Goal: Find specific page/section: Find specific page/section

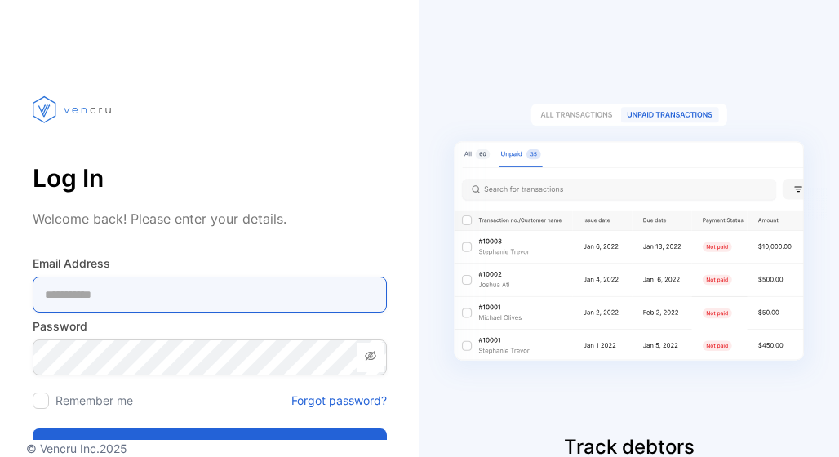
click at [175, 298] on Address-inputemail "email" at bounding box center [210, 295] width 354 height 36
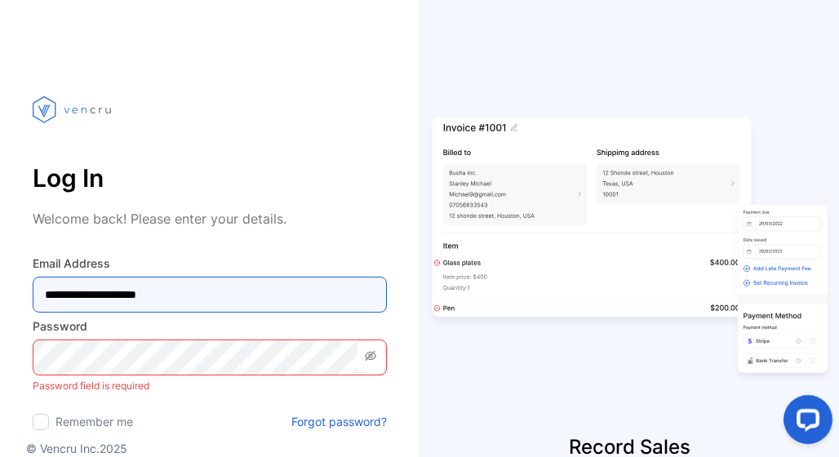
click at [153, 295] on Address-inputemail "**********" at bounding box center [210, 295] width 354 height 36
type Address-inputemail "**********"
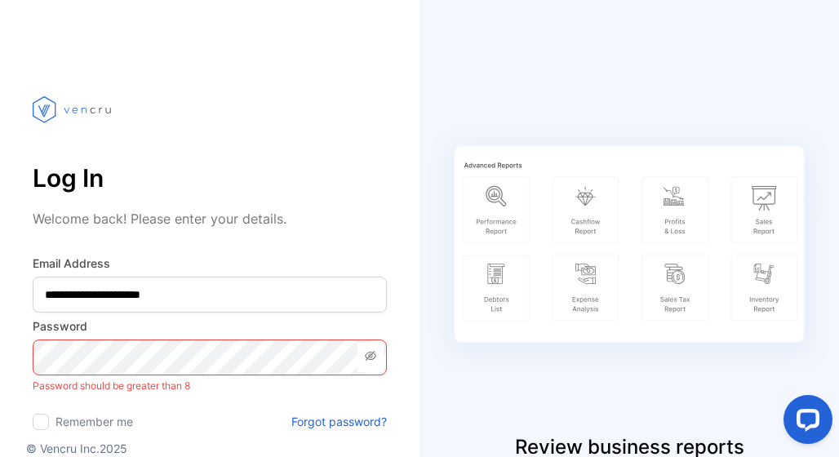
click at [365, 358] on icon at bounding box center [370, 355] width 13 height 13
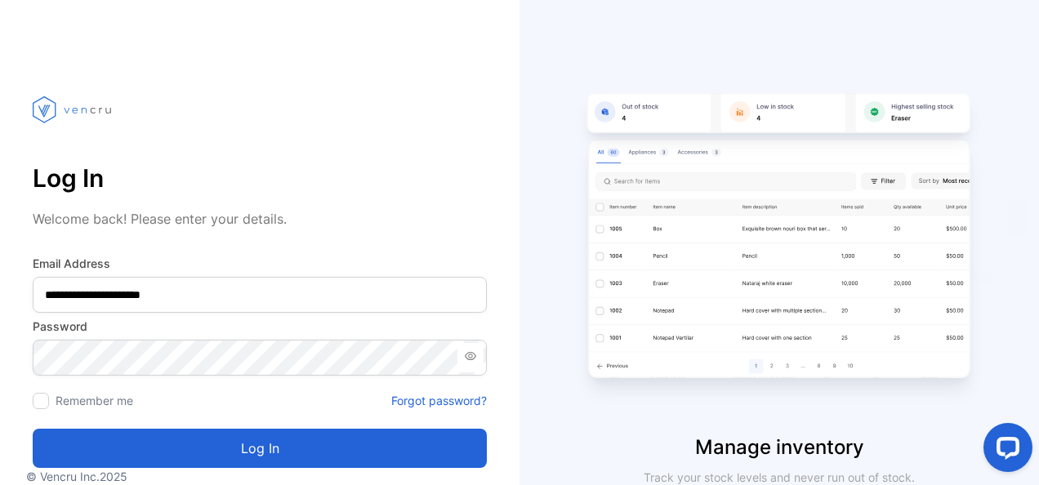
click at [252, 456] on button "Log in" at bounding box center [260, 448] width 454 height 39
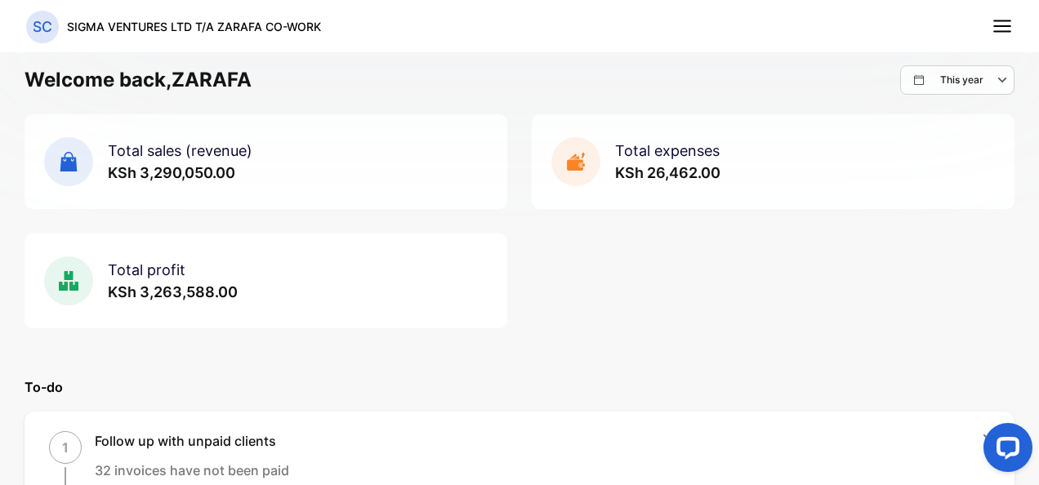
click at [839, 456] on div at bounding box center [1007, 447] width 49 height 49
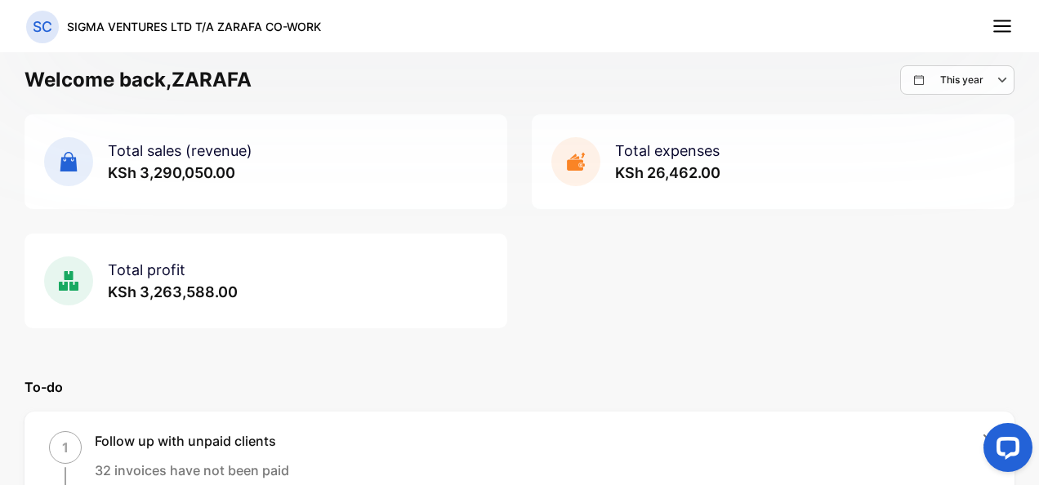
click at [839, 456] on div at bounding box center [1007, 447] width 49 height 49
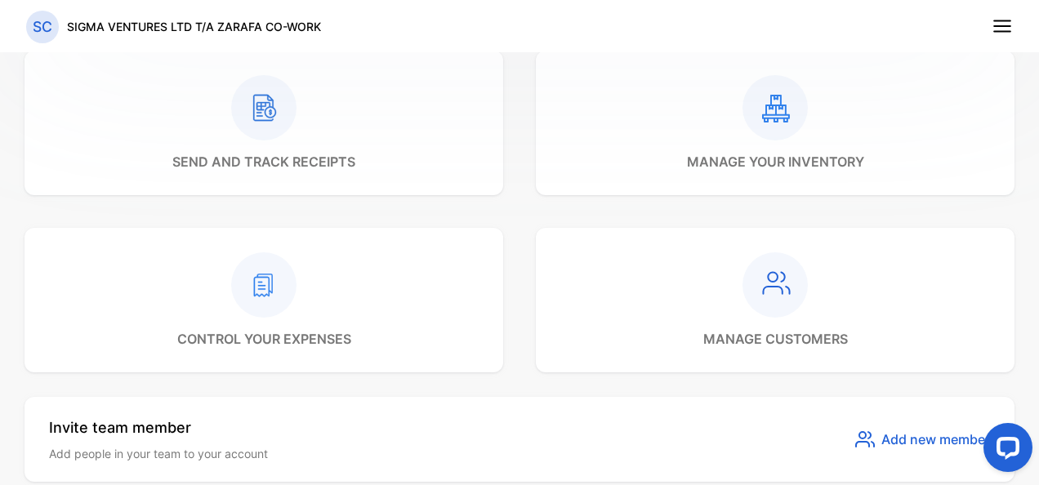
scroll to position [1272, 0]
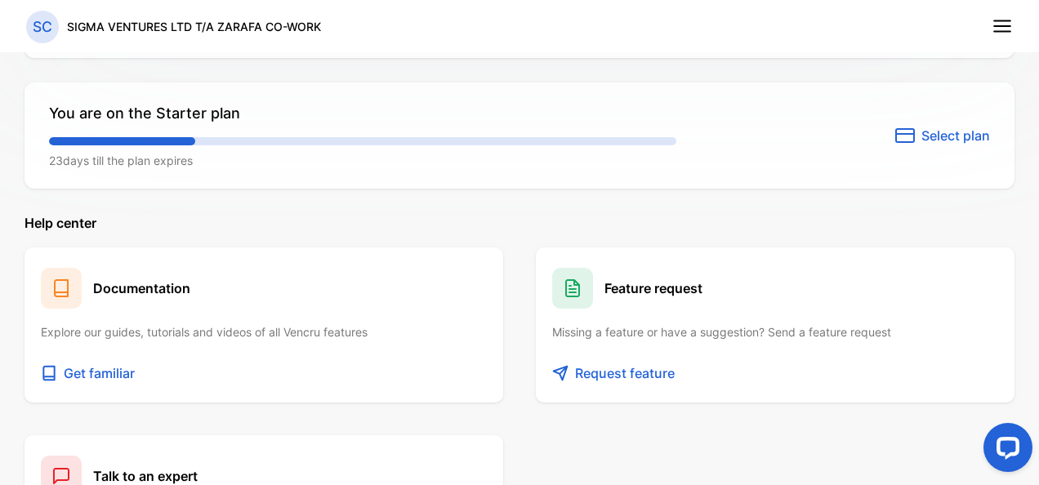
click at [839, 456] on div at bounding box center [1004, 450] width 69 height 69
click at [839, 421] on div at bounding box center [1004, 450] width 69 height 69
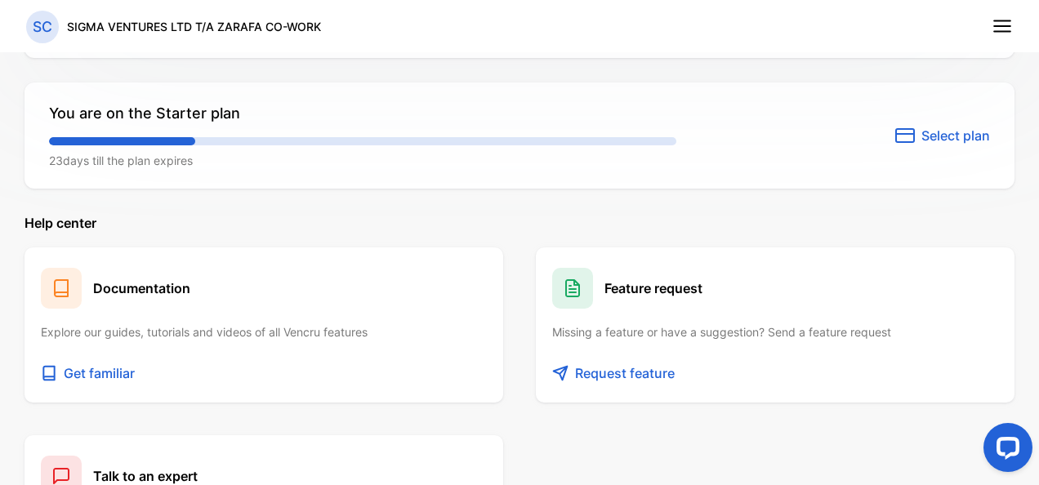
click at [839, 421] on div at bounding box center [1004, 450] width 69 height 69
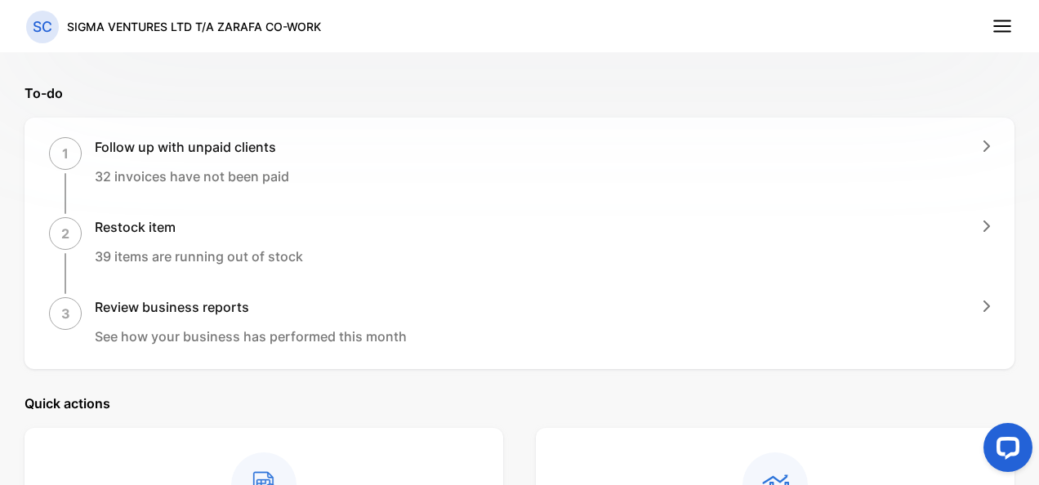
scroll to position [719, 0]
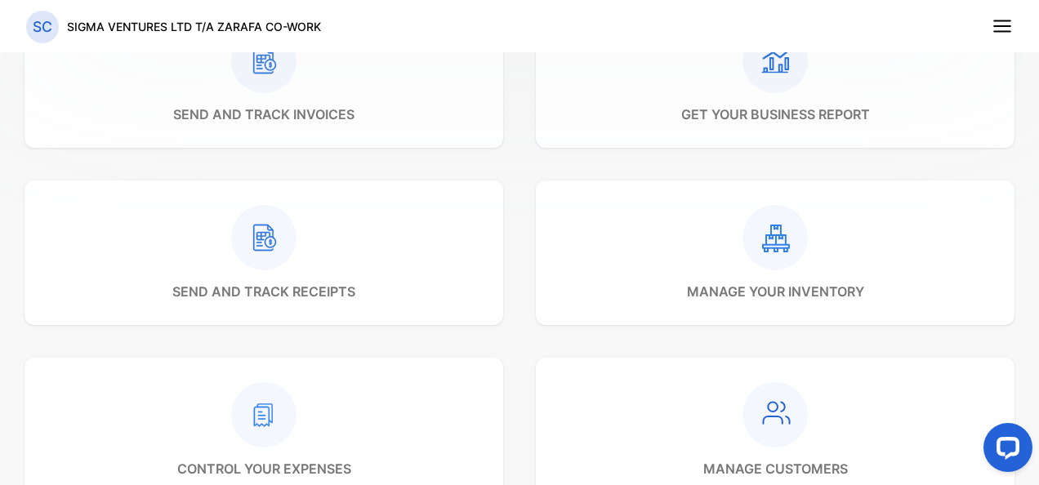
click at [772, 91] on icon at bounding box center [774, 60] width 65 height 65
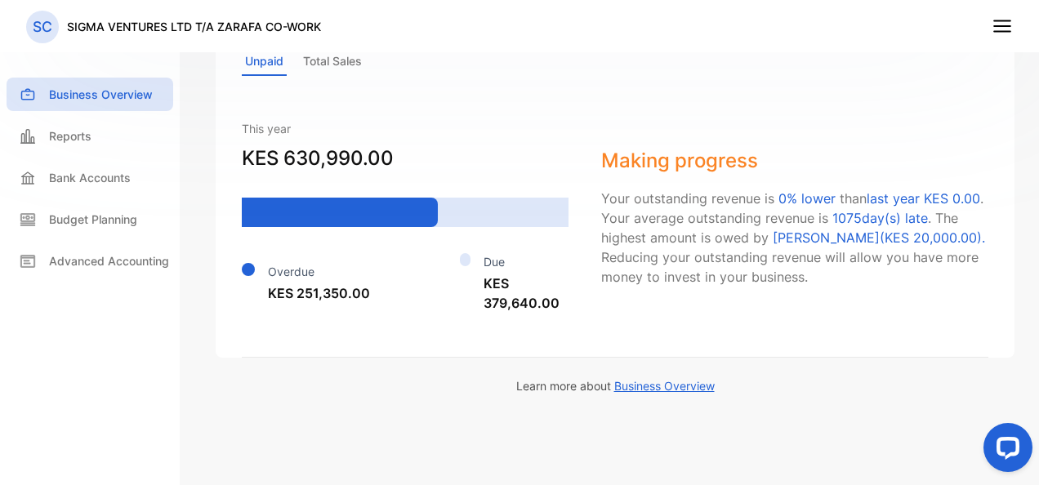
scroll to position [836, 0]
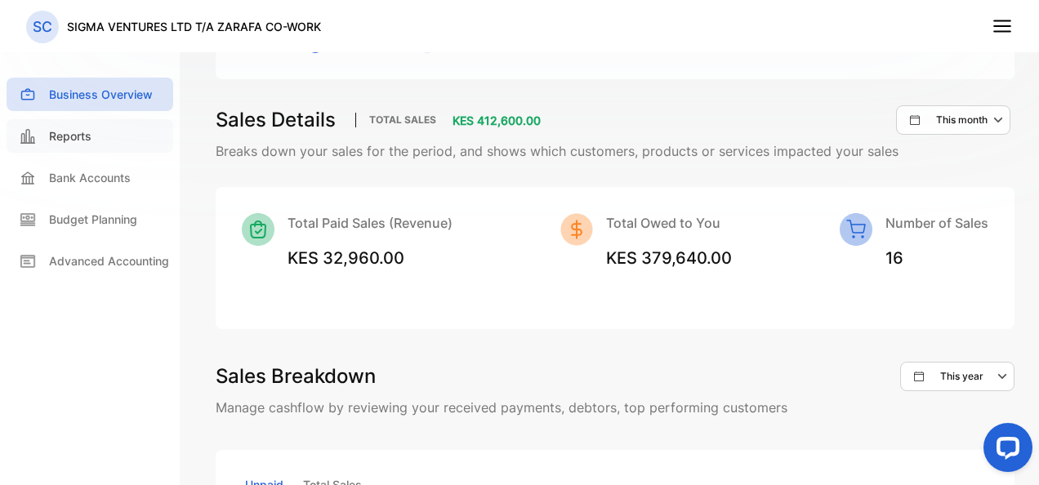
click at [89, 132] on p "Reports" at bounding box center [70, 135] width 42 height 17
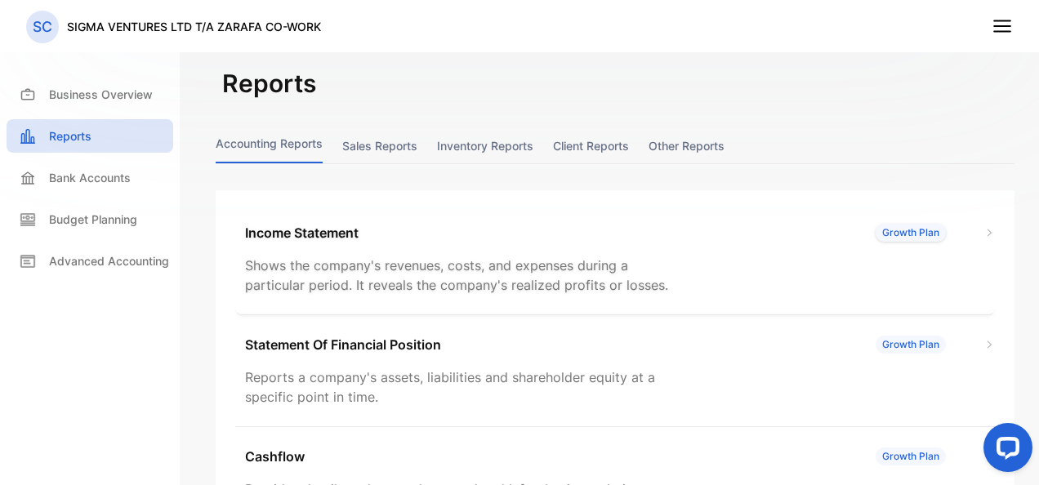
click at [839, 232] on div "Growth Plan" at bounding box center [910, 233] width 70 height 18
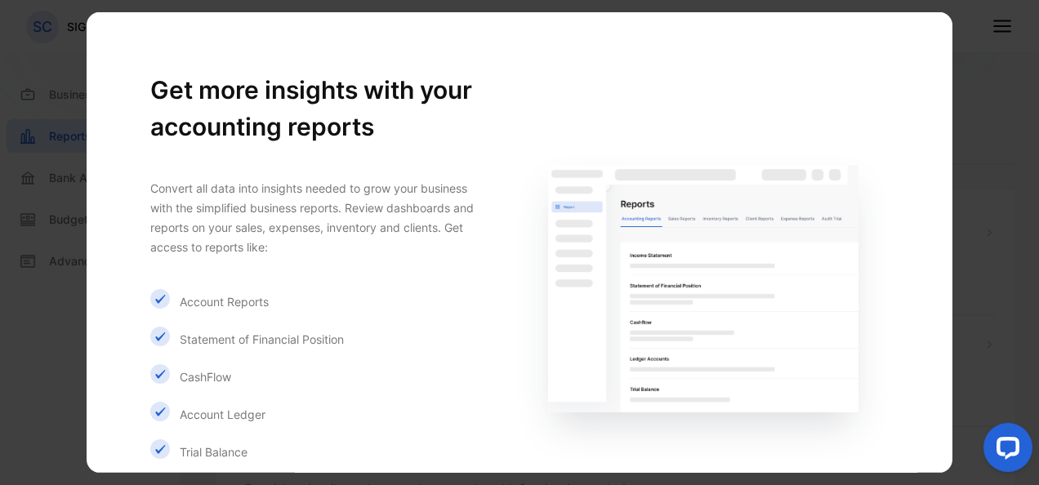
click at [323, 57] on div "Get more insights with your accounting reports Convert all data into insights n…" at bounding box center [519, 345] width 817 height 624
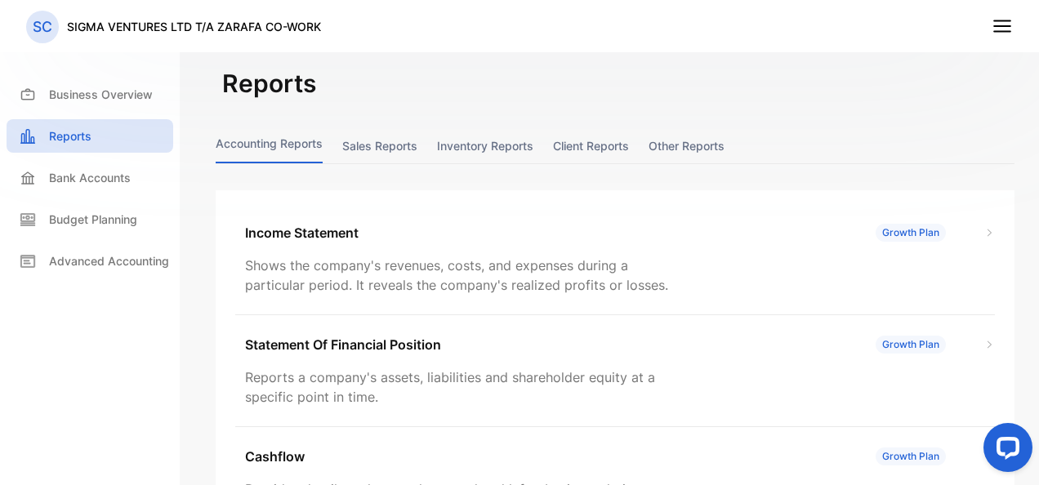
click at [36, 28] on p "SC" at bounding box center [43, 26] width 20 height 21
click at [839, 29] on icon at bounding box center [1001, 26] width 21 height 21
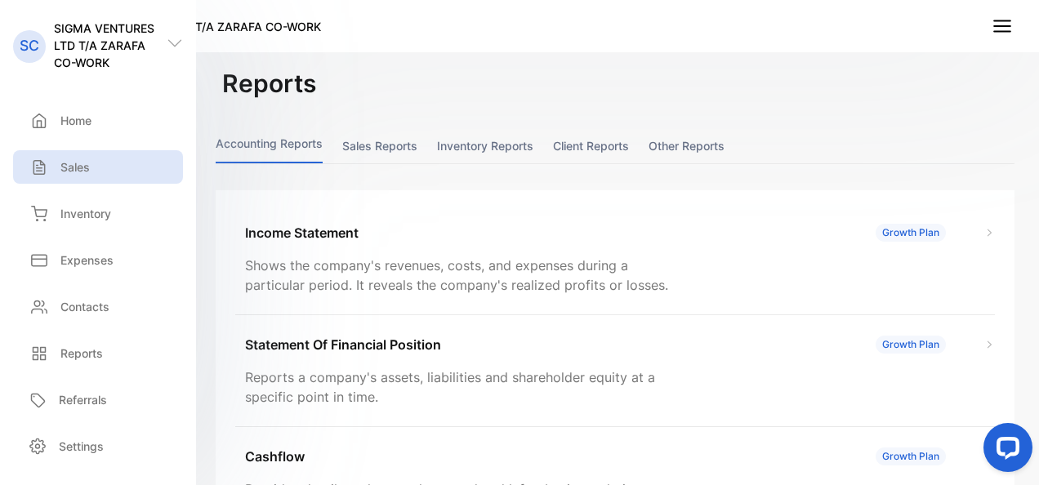
click at [52, 164] on div "Sales" at bounding box center [58, 166] width 64 height 17
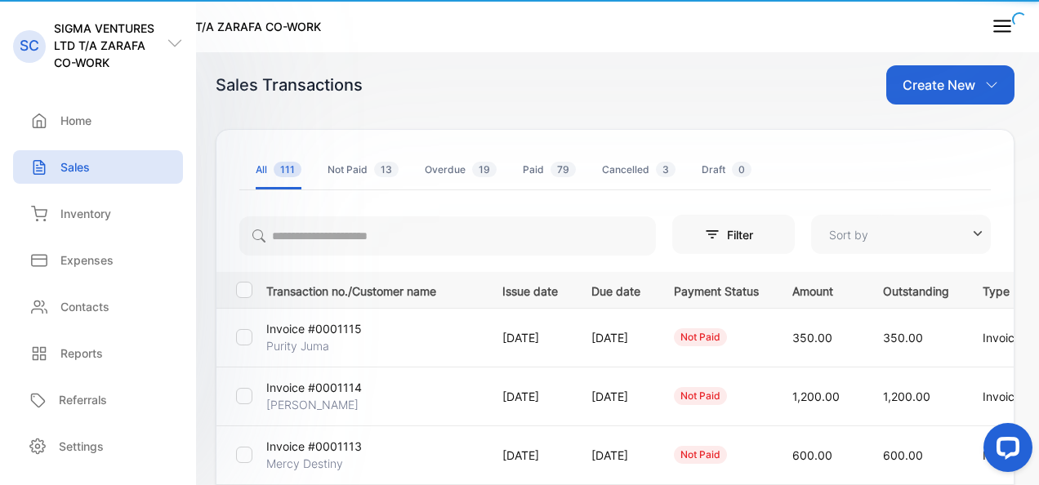
type input "**********"
